Goal: Transaction & Acquisition: Obtain resource

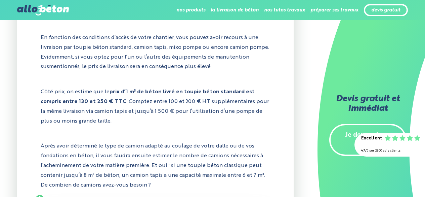
scroll to position [803, 0]
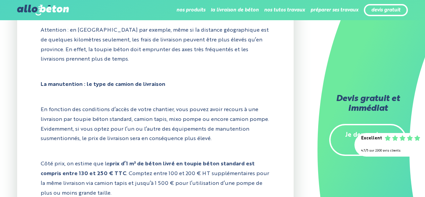
click at [377, 6] on div "devis gratuit" at bounding box center [386, 10] width 44 height 12
click at [378, 11] on link "devis gratuit" at bounding box center [386, 10] width 29 height 6
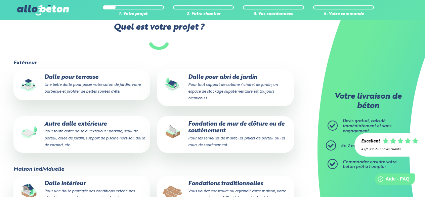
click at [66, 137] on small "Pour toute autre dalle à l'extérieur : parking, seuil de portail, allée de jard…" at bounding box center [94, 137] width 101 height 17
click at [0, 0] on input "Autre dalle extérieure Pour toute autre dalle à l'extérieur : parking, seuil de…" at bounding box center [0, 0] width 0 height 0
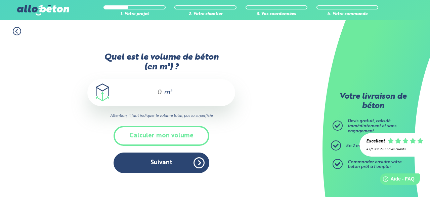
click at [159, 92] on input "Quel est le volume de béton (en m³) ?" at bounding box center [156, 92] width 11 height 8
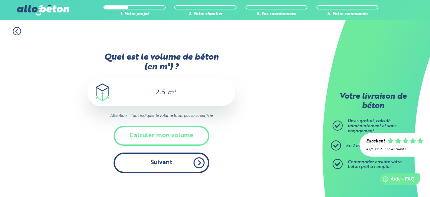
type input "2.5"
click at [139, 159] on button "Suivant" at bounding box center [162, 162] width 96 height 21
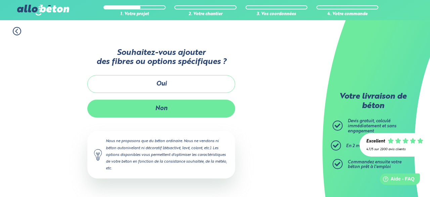
click at [137, 107] on button "Non" at bounding box center [161, 109] width 148 height 18
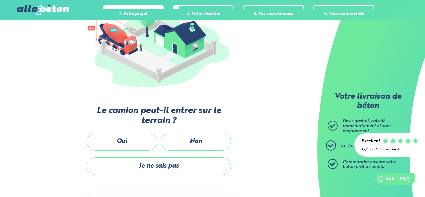
scroll to position [67, 0]
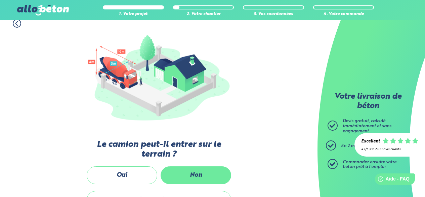
click at [190, 172] on label "Non" at bounding box center [196, 175] width 71 height 18
click at [0, 0] on input "Non" at bounding box center [0, 0] width 0 height 0
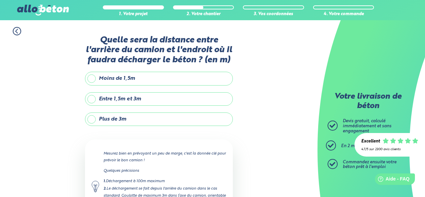
click at [89, 119] on label "Plus de 3m" at bounding box center [159, 118] width 148 height 13
click at [0, 0] on input "Plus de 3m" at bounding box center [0, 0] width 0 height 0
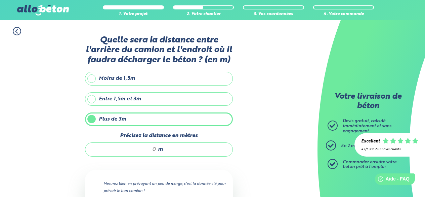
drag, startPoint x: 153, startPoint y: 148, endPoint x: 149, endPoint y: 148, distance: 4.0
click at [149, 148] on input "Précisez la distance en mètres" at bounding box center [124, 149] width 64 height 7
type input "5"
click at [252, 150] on div "1. Votre projet 2. Votre chantier 3. Vos coordonnées 4. Votre commande Quelle s…" at bounding box center [159, 162] width 318 height 284
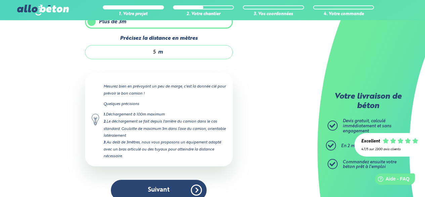
scroll to position [101, 0]
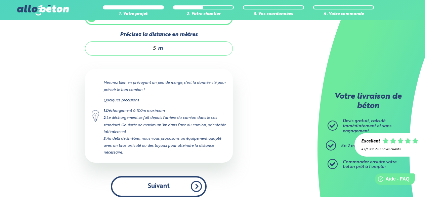
click at [162, 184] on button "Suivant" at bounding box center [159, 186] width 96 height 21
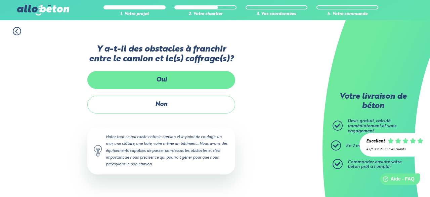
click at [132, 78] on label "Oui" at bounding box center [161, 80] width 148 height 18
click at [0, 0] on input "Oui" at bounding box center [0, 0] width 0 height 0
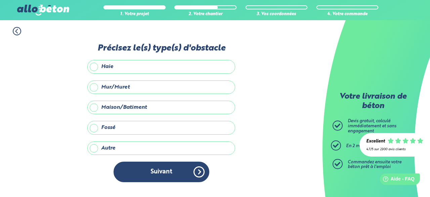
click at [92, 66] on label "Haie" at bounding box center [161, 66] width 148 height 13
click at [0, 0] on input "Haie" at bounding box center [0, 0] width 0 height 0
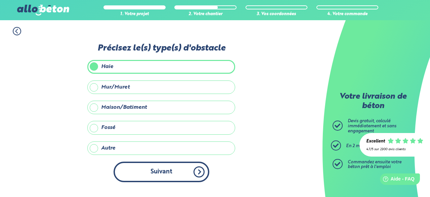
click at [159, 168] on button "Suivant" at bounding box center [162, 171] width 96 height 21
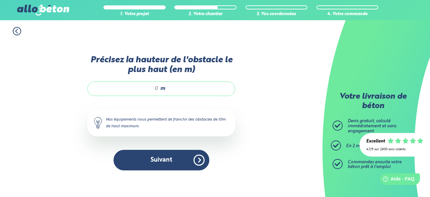
drag, startPoint x: 151, startPoint y: 85, endPoint x: 167, endPoint y: 85, distance: 15.5
click at [167, 85] on div "m" at bounding box center [161, 88] width 148 height 14
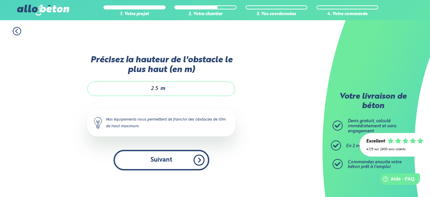
type input "2.5"
click at [152, 163] on button "Suivant" at bounding box center [162, 160] width 96 height 21
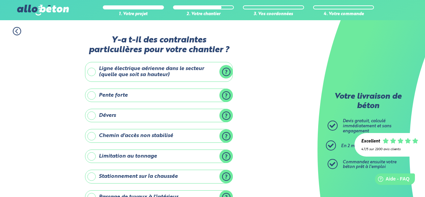
scroll to position [34, 0]
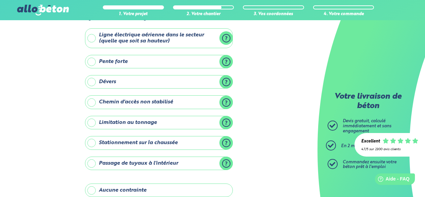
click at [223, 80] on label "Dévers" at bounding box center [159, 81] width 148 height 13
click at [0, 0] on input "Dévers" at bounding box center [0, 0] width 0 height 0
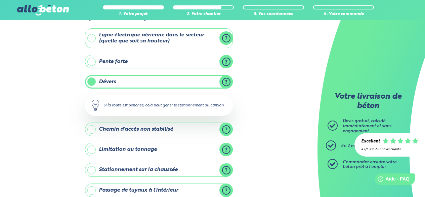
click at [227, 80] on label "Dévers" at bounding box center [159, 81] width 148 height 13
click at [0, 0] on input "Dévers" at bounding box center [0, 0] width 0 height 0
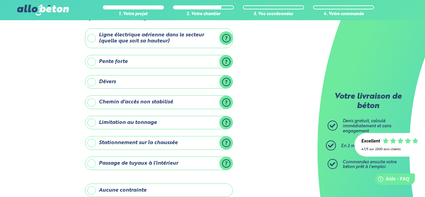
scroll to position [67, 0]
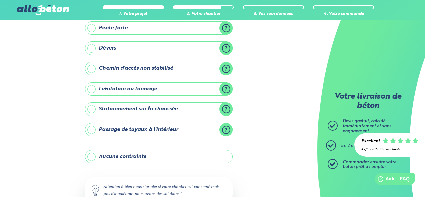
click at [224, 108] on label "Stationnement sur la chaussée" at bounding box center [159, 108] width 148 height 13
click at [0, 0] on input "Stationnement sur la chaussée" at bounding box center [0, 0] width 0 height 0
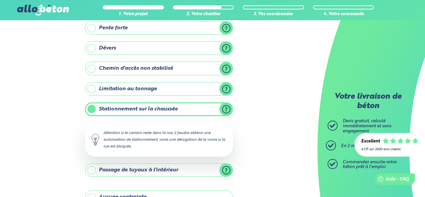
click at [224, 108] on label "Stationnement sur la chaussée" at bounding box center [159, 108] width 148 height 13
click at [0, 0] on input "Stationnement sur la chaussée" at bounding box center [0, 0] width 0 height 0
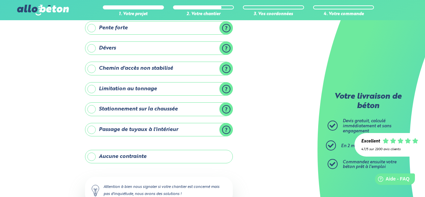
click at [93, 110] on label "Stationnement sur la chaussée" at bounding box center [159, 108] width 148 height 13
click at [0, 0] on input "Stationnement sur la chaussée" at bounding box center [0, 0] width 0 height 0
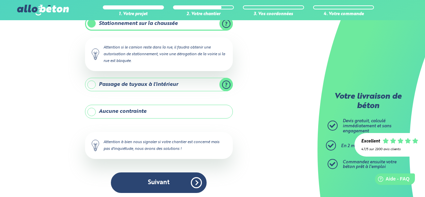
scroll to position [155, 0]
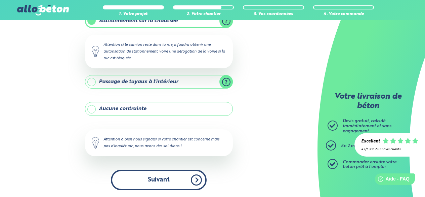
click at [142, 178] on button "Suivant" at bounding box center [159, 179] width 96 height 21
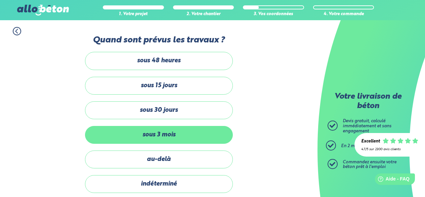
click at [157, 135] on label "sous 3 mois" at bounding box center [159, 135] width 148 height 18
click at [0, 0] on input "sous 3 mois" at bounding box center [0, 0] width 0 height 0
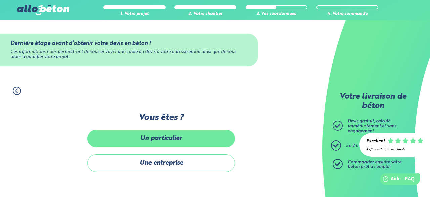
click at [177, 141] on label "Un particulier" at bounding box center [161, 138] width 148 height 18
click at [0, 0] on input "Un particulier" at bounding box center [0, 0] width 0 height 0
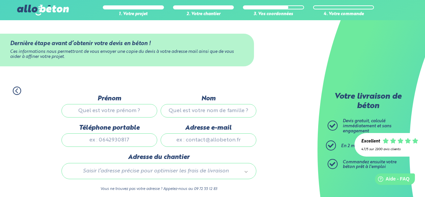
click at [101, 107] on input "Prénom" at bounding box center [110, 110] width 96 height 13
type input "alain"
click at [176, 109] on input "Nom" at bounding box center [209, 110] width 96 height 13
type input "lair"
click at [122, 140] on input "Téléphone portable" at bounding box center [110, 139] width 96 height 13
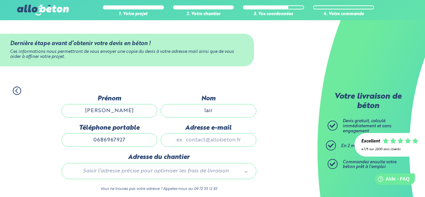
type input "0686967927"
click at [184, 138] on input "Adresse e-mail" at bounding box center [209, 139] width 96 height 13
type input "alain.lair5@gmail.com"
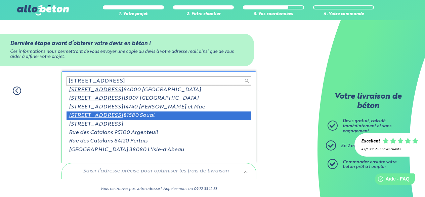
scroll to position [1, 0]
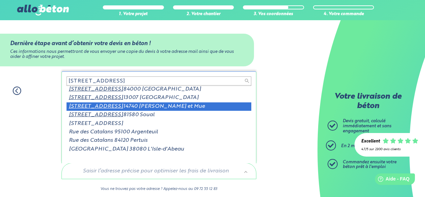
type input "17 rue des catalans"
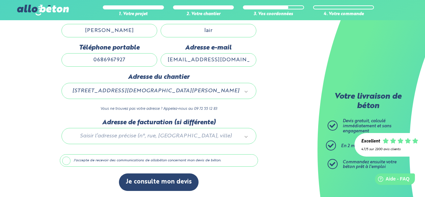
scroll to position [80, 0]
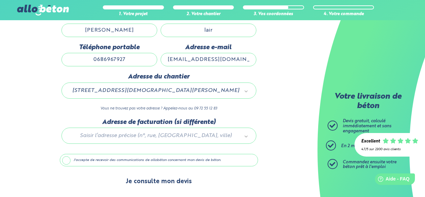
click at [154, 183] on button "Je consulte mon devis" at bounding box center [159, 181] width 80 height 17
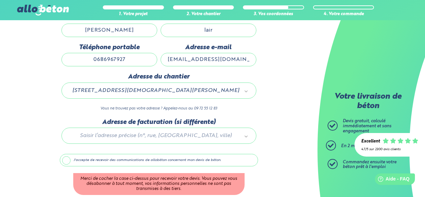
click at [65, 159] on label "J'accepte de recevoir des communications de allobéton concernant mon devis de b…" at bounding box center [159, 160] width 198 height 13
click at [0, 0] on input "J'accepte de recevoir des communications de allobéton concernant mon devis de b…" at bounding box center [0, 0] width 0 height 0
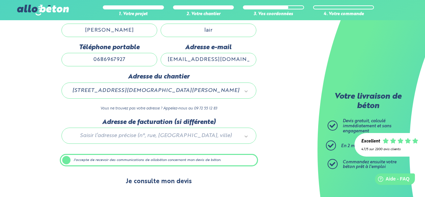
click at [152, 184] on button "Je consulte mon devis" at bounding box center [159, 181] width 80 height 17
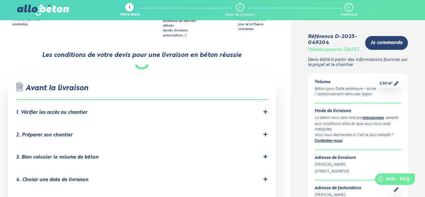
scroll to position [437, 0]
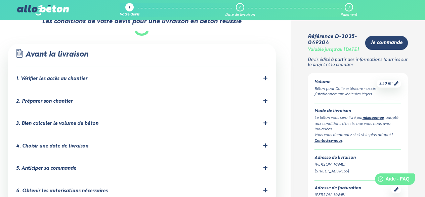
click at [264, 121] on icon at bounding box center [266, 123] width 4 height 4
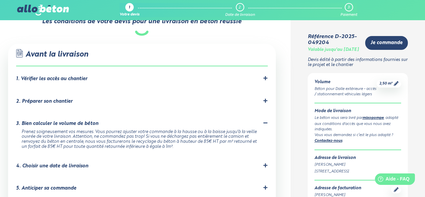
scroll to position [471, 0]
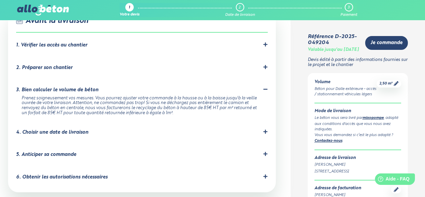
click at [265, 129] on icon at bounding box center [266, 131] width 4 height 4
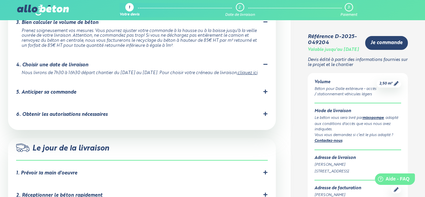
scroll to position [572, 0]
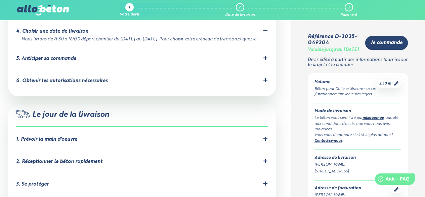
click at [266, 137] on icon at bounding box center [266, 139] width 4 height 4
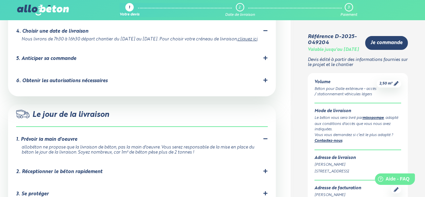
scroll to position [605, 0]
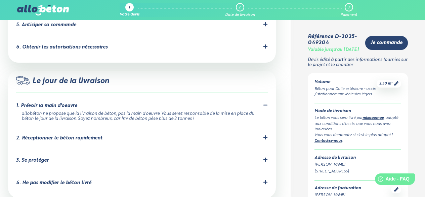
click at [265, 135] on icon at bounding box center [265, 137] width 5 height 5
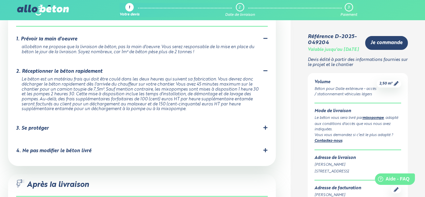
scroll to position [673, 0]
click at [262, 124] on div "3. Se protéger" at bounding box center [142, 127] width 252 height 6
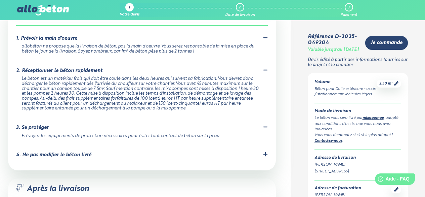
click at [263, 152] on icon at bounding box center [265, 154] width 5 height 5
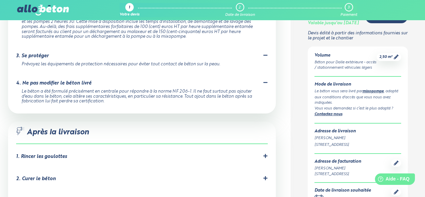
scroll to position [773, 0]
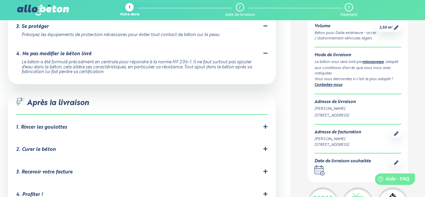
click at [264, 124] on icon at bounding box center [265, 126] width 5 height 5
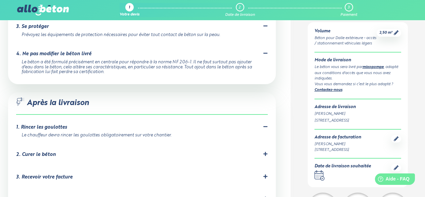
click at [265, 152] on icon at bounding box center [266, 154] width 4 height 4
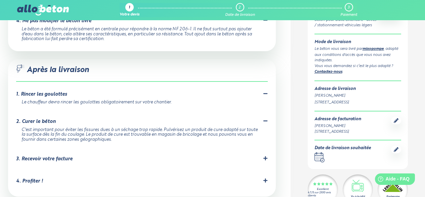
scroll to position [807, 0]
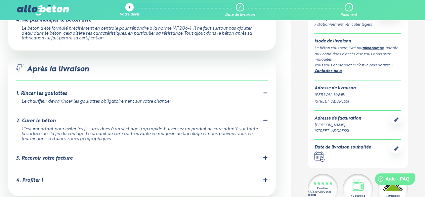
click at [263, 155] on icon at bounding box center [265, 157] width 5 height 5
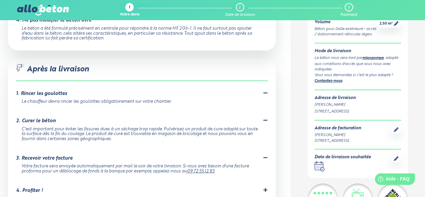
click at [266, 188] on icon at bounding box center [266, 190] width 4 height 4
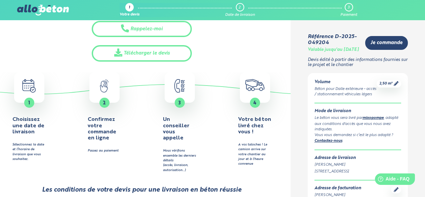
scroll to position [202, 0]
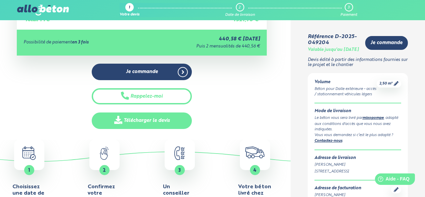
click at [144, 119] on link "Télécharger le devis" at bounding box center [142, 120] width 100 height 16
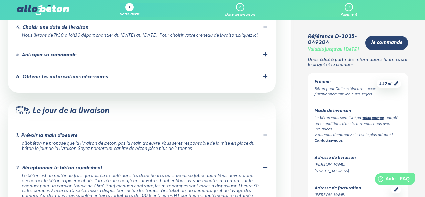
scroll to position [605, 0]
